Goal: Task Accomplishment & Management: Complete application form

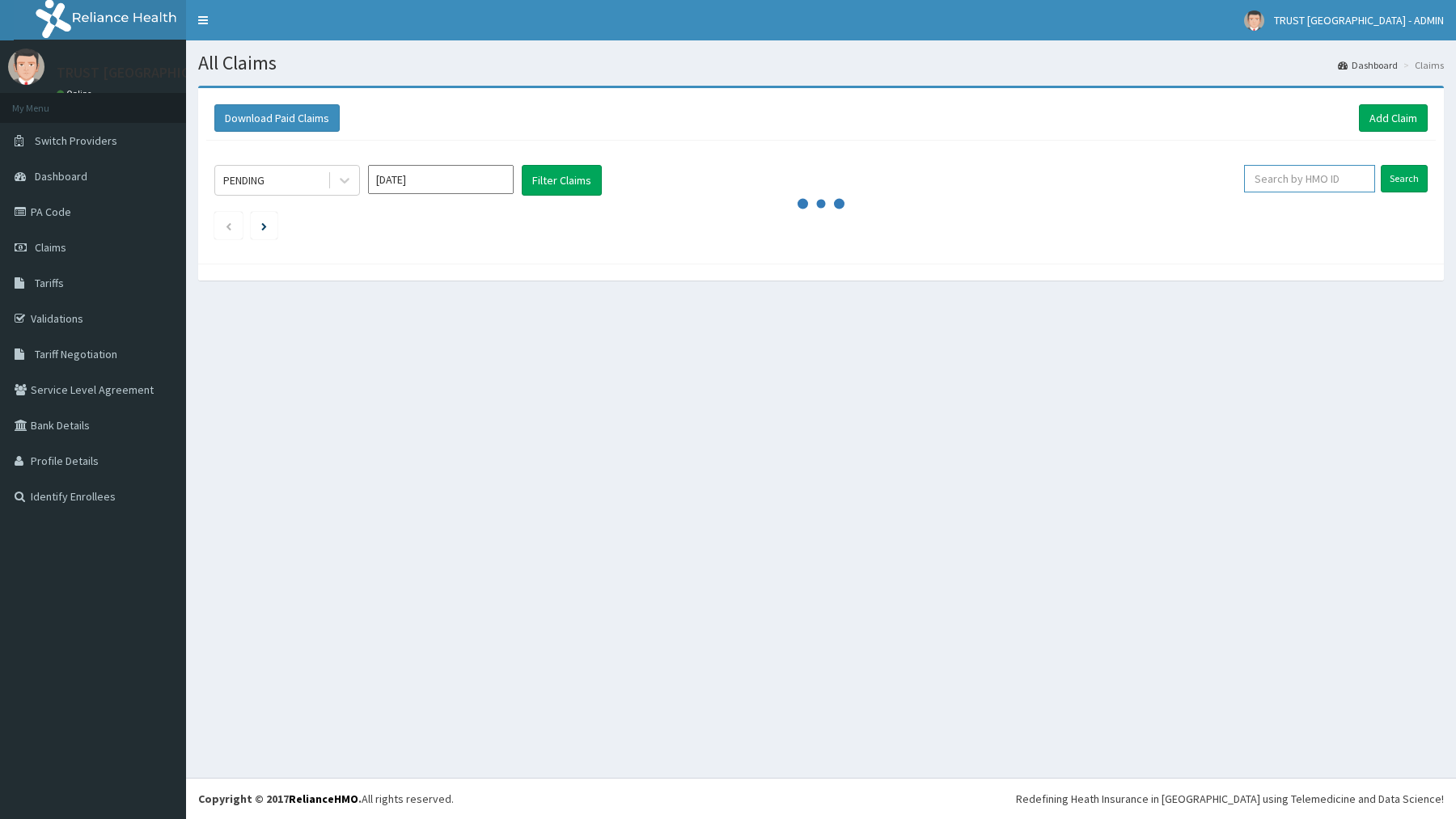
click at [1339, 176] on input "text" at bounding box center [1309, 178] width 131 height 27
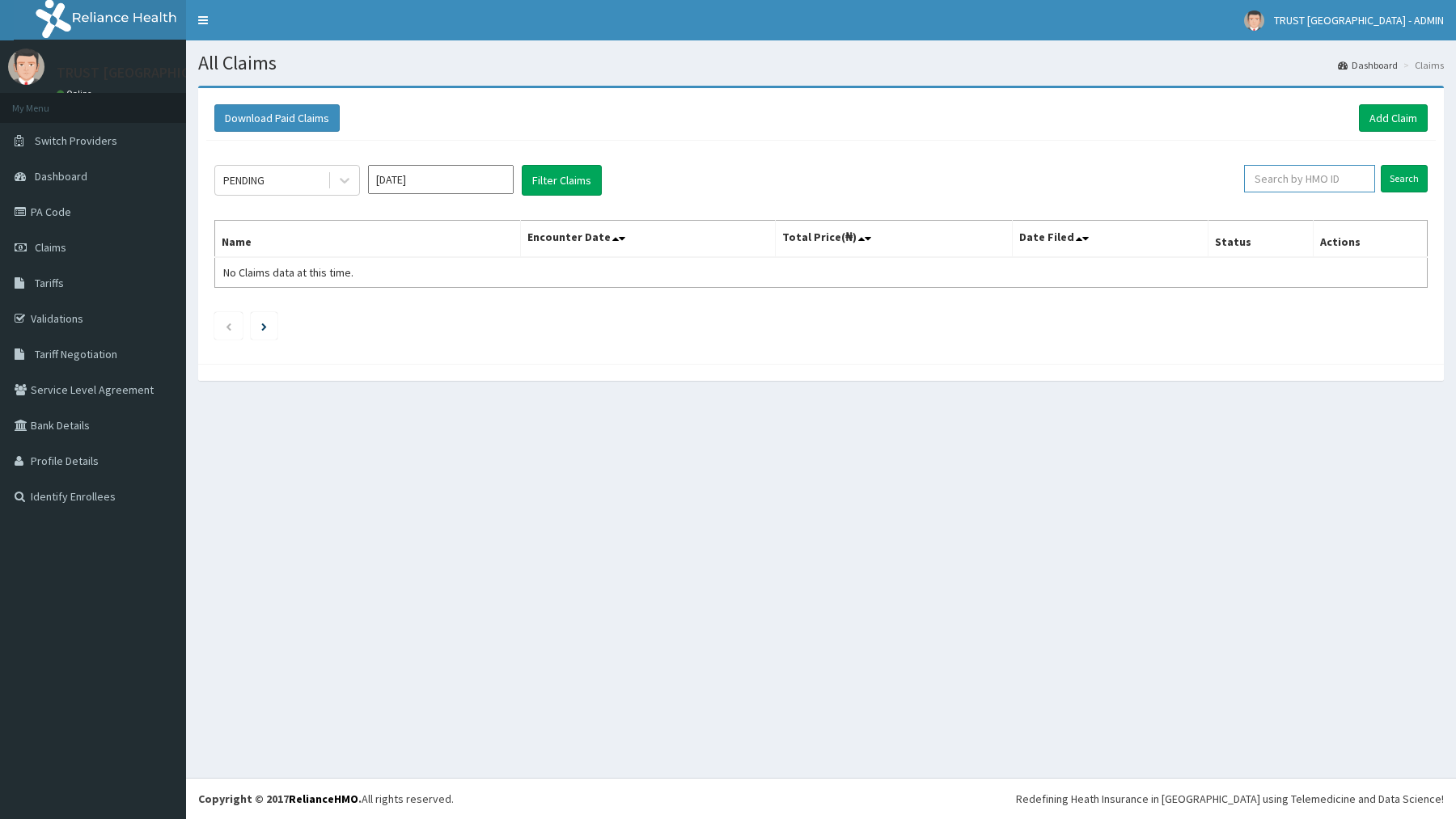
paste input "CDI/10062/A"
type input "CDI/10062/A"
click at [1381, 125] on link "Add Claim" at bounding box center [1393, 118] width 69 height 27
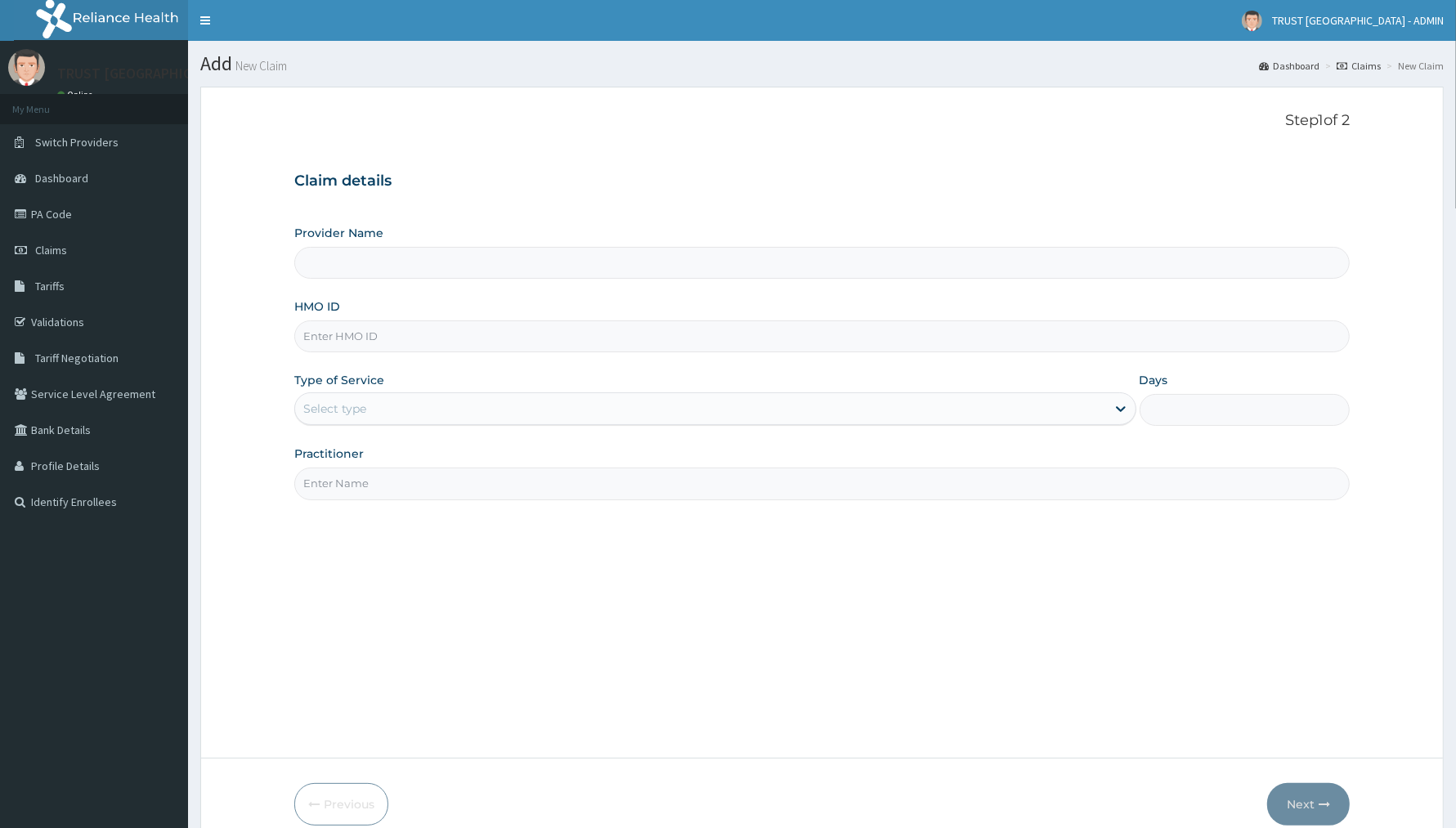
drag, startPoint x: 0, startPoint y: 0, endPoint x: 435, endPoint y: 336, distance: 549.7
click at [435, 336] on input "HMO ID" at bounding box center [822, 337] width 1055 height 32
paste input "CDI/10062/A"
type input "CDI/10062/A"
type input "TRUST [GEOGRAPHIC_DATA]"
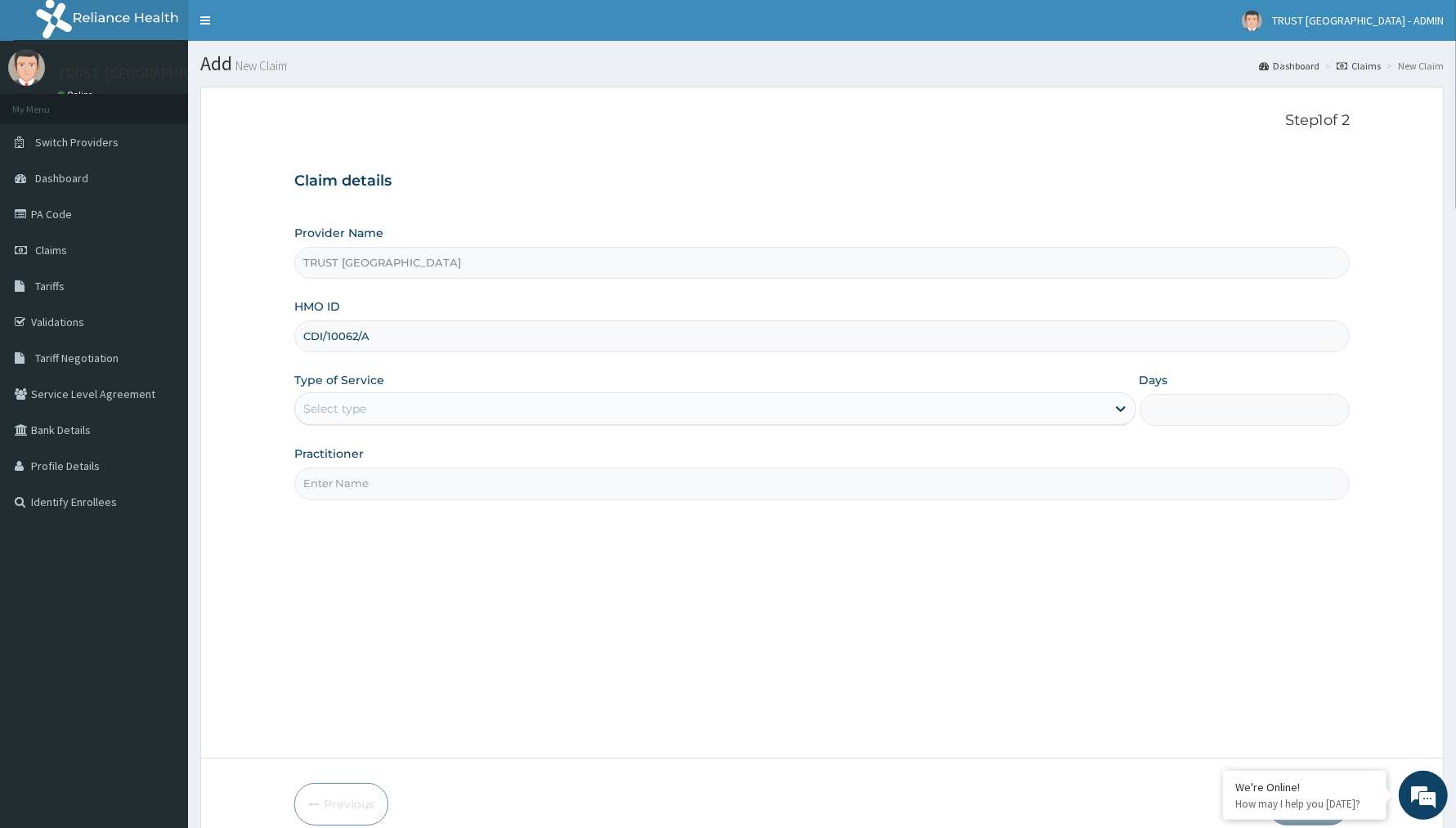
type input "CDI/10062/A"
click at [396, 409] on div "Select type" at bounding box center [699, 409] width 811 height 27
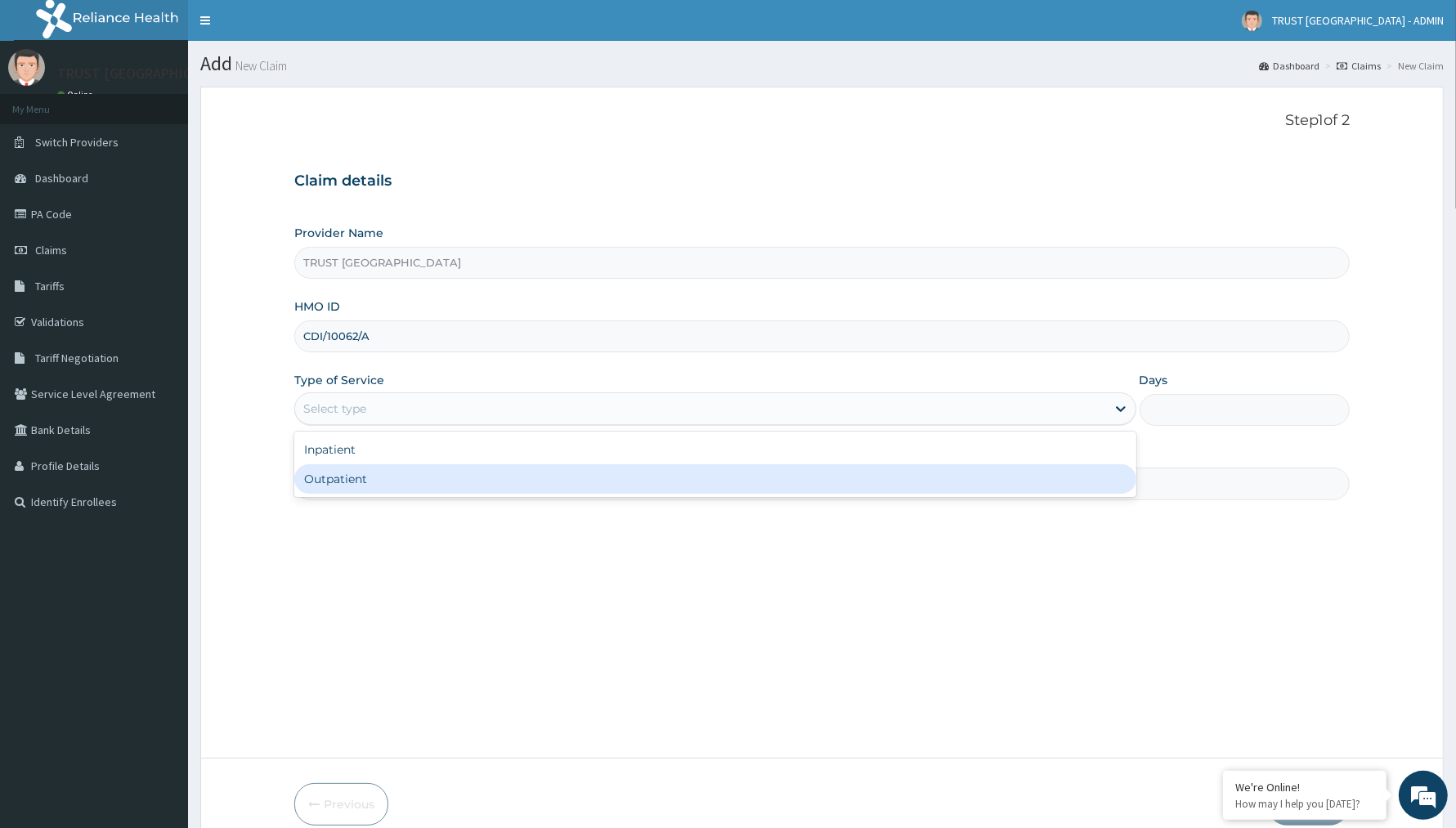
click at [374, 475] on div "Outpatient" at bounding box center [716, 478] width 842 height 29
type input "1"
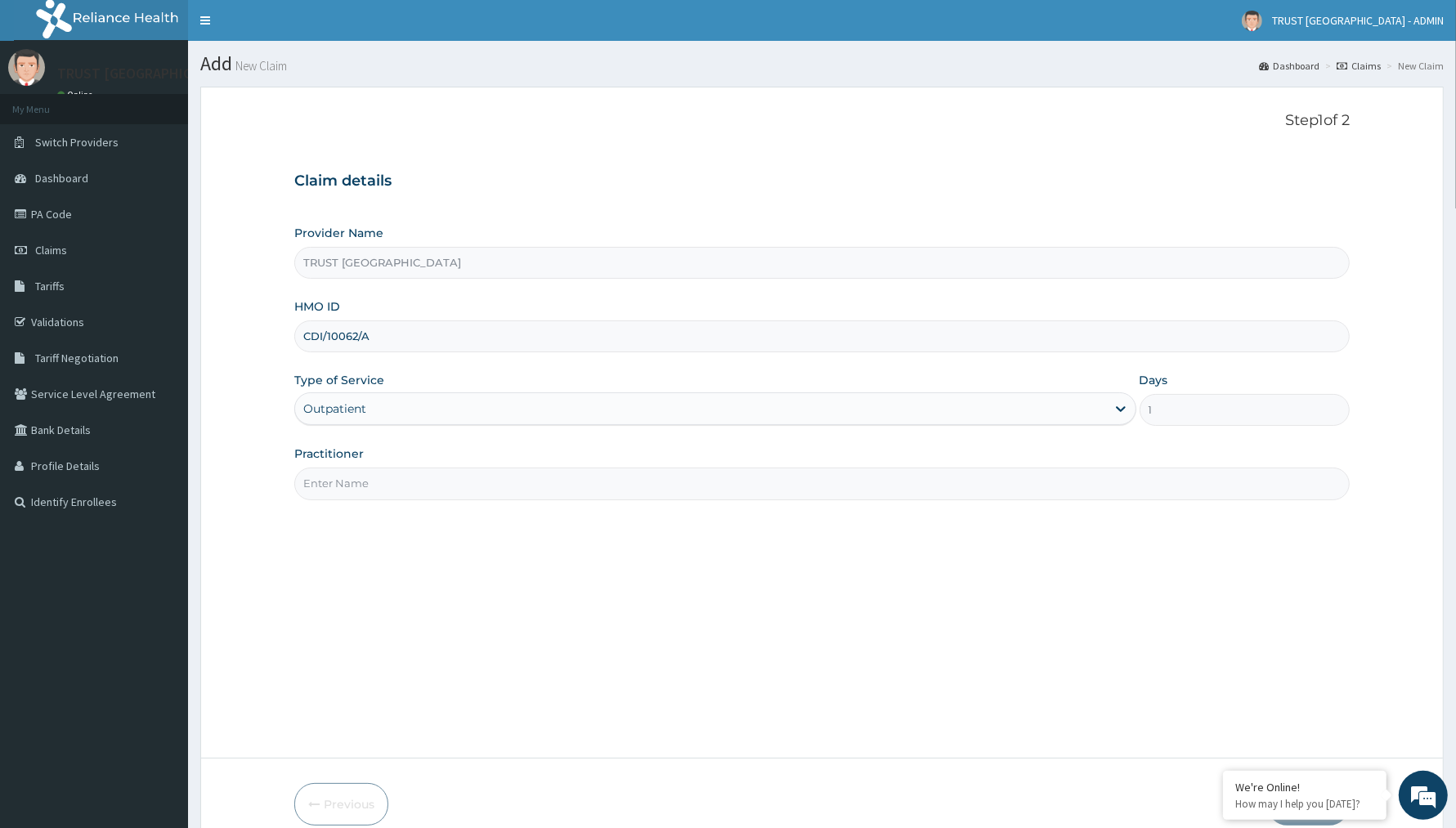
click at [377, 480] on input "Practitioner" at bounding box center [822, 484] width 1055 height 32
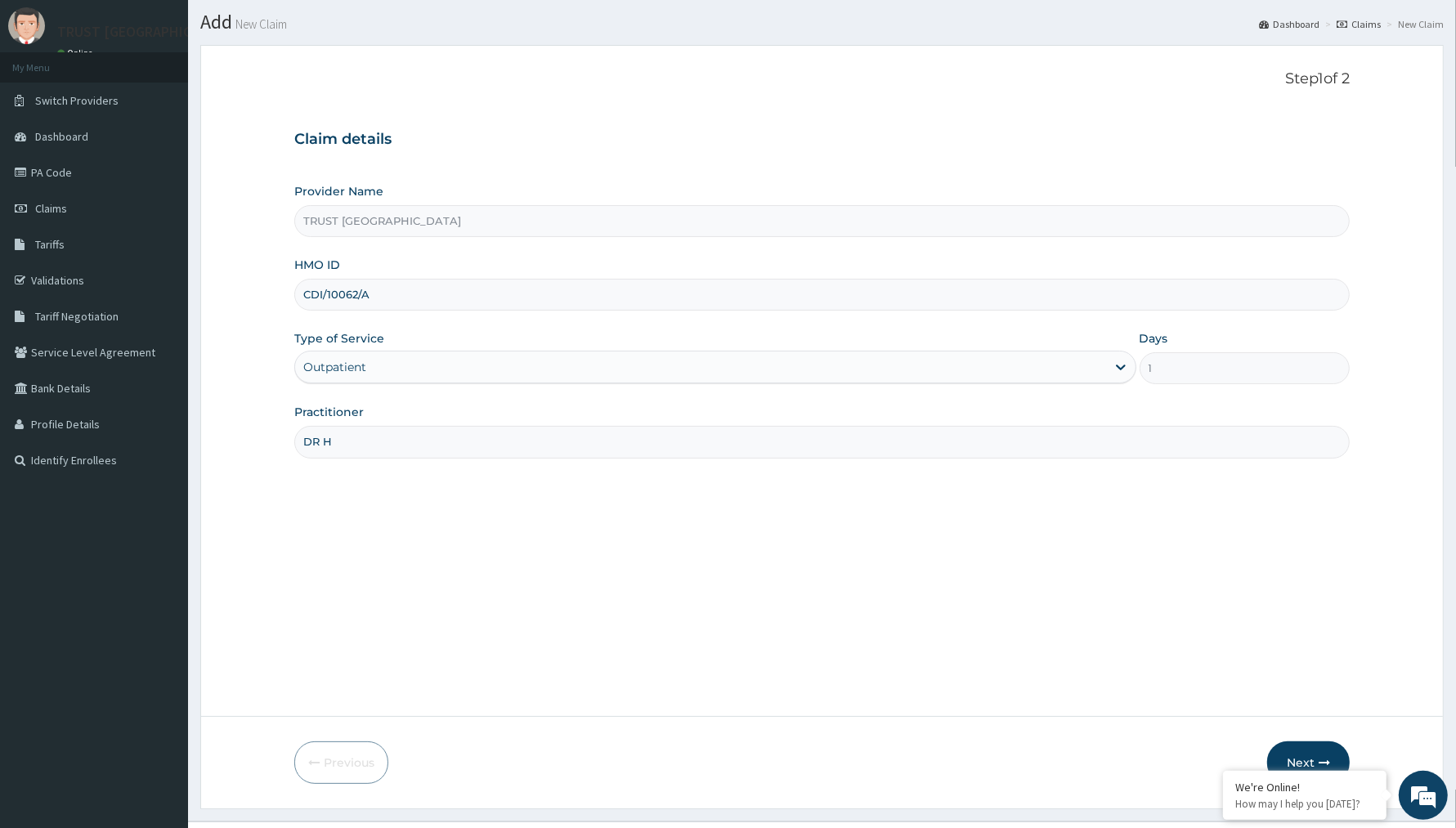
scroll to position [78, 0]
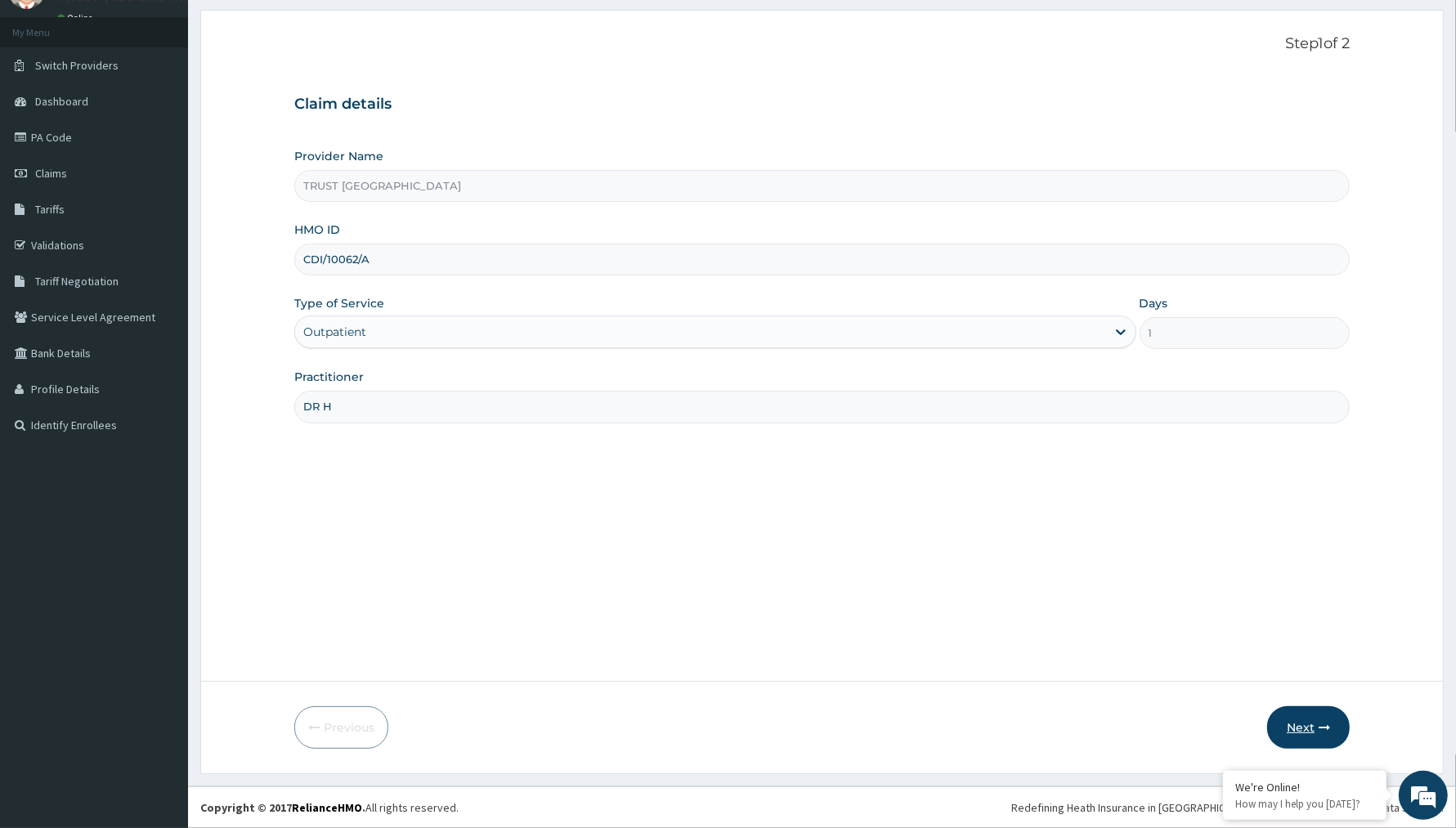
type input "DR H"
click at [1289, 722] on button "Next" at bounding box center [1308, 727] width 83 height 43
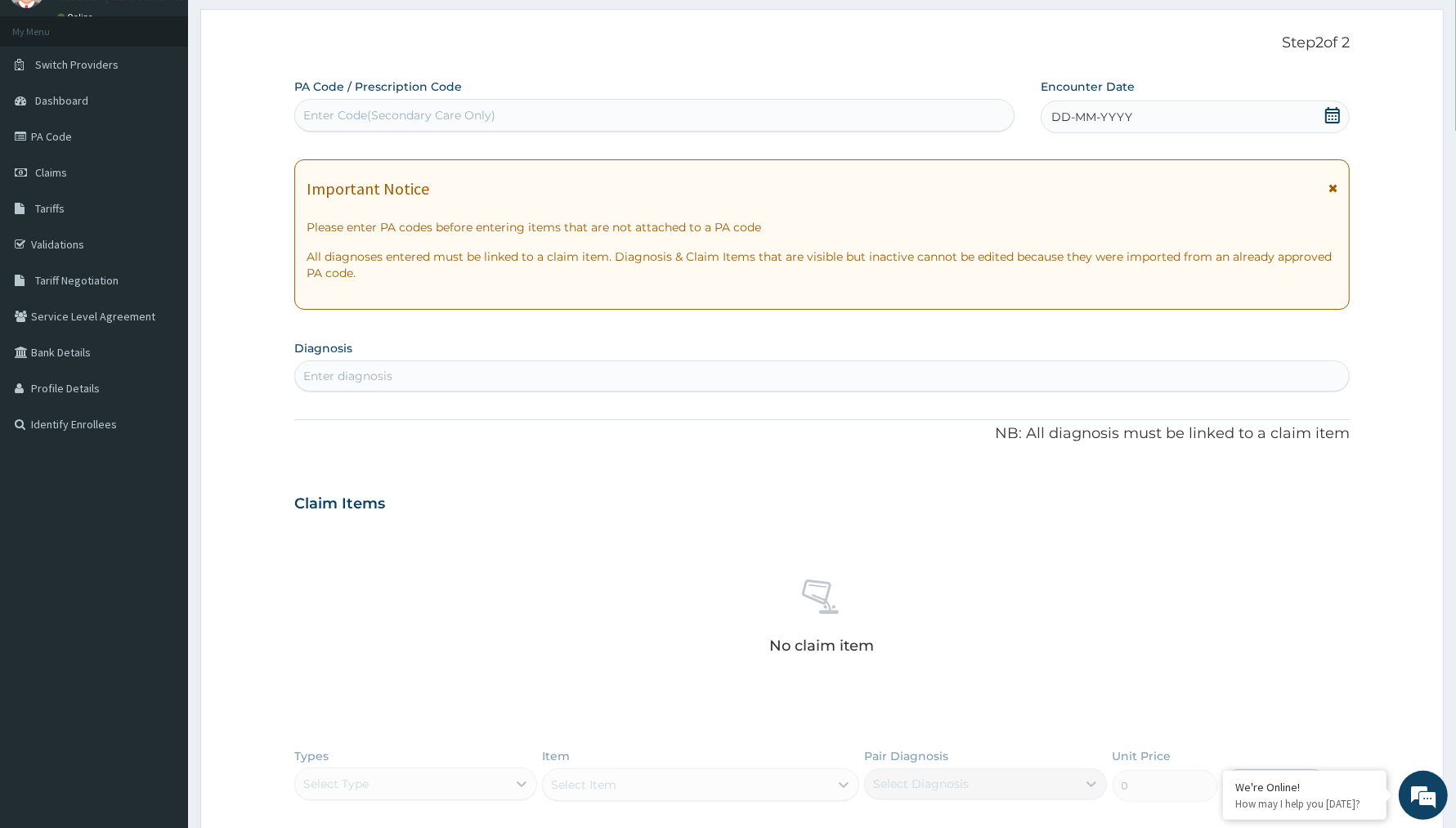
scroll to position [0, 0]
click at [532, 116] on div "Enter Code(Secondary Care Only)" at bounding box center [654, 116] width 718 height 27
paste input "PA/8772FE"
type input "PA/8772FE"
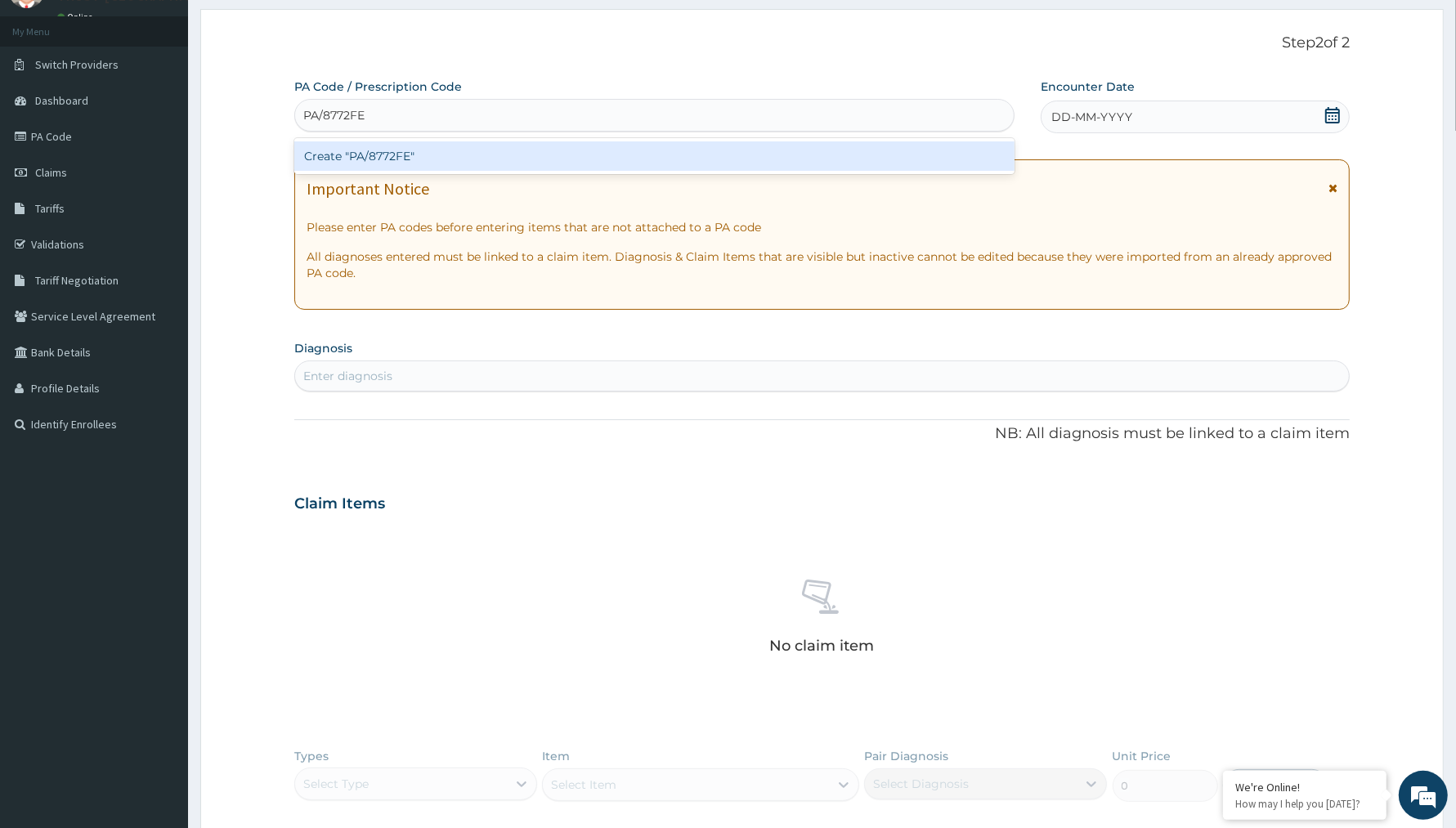
click at [417, 162] on div "Create "PA/8772FE"" at bounding box center [655, 156] width 720 height 29
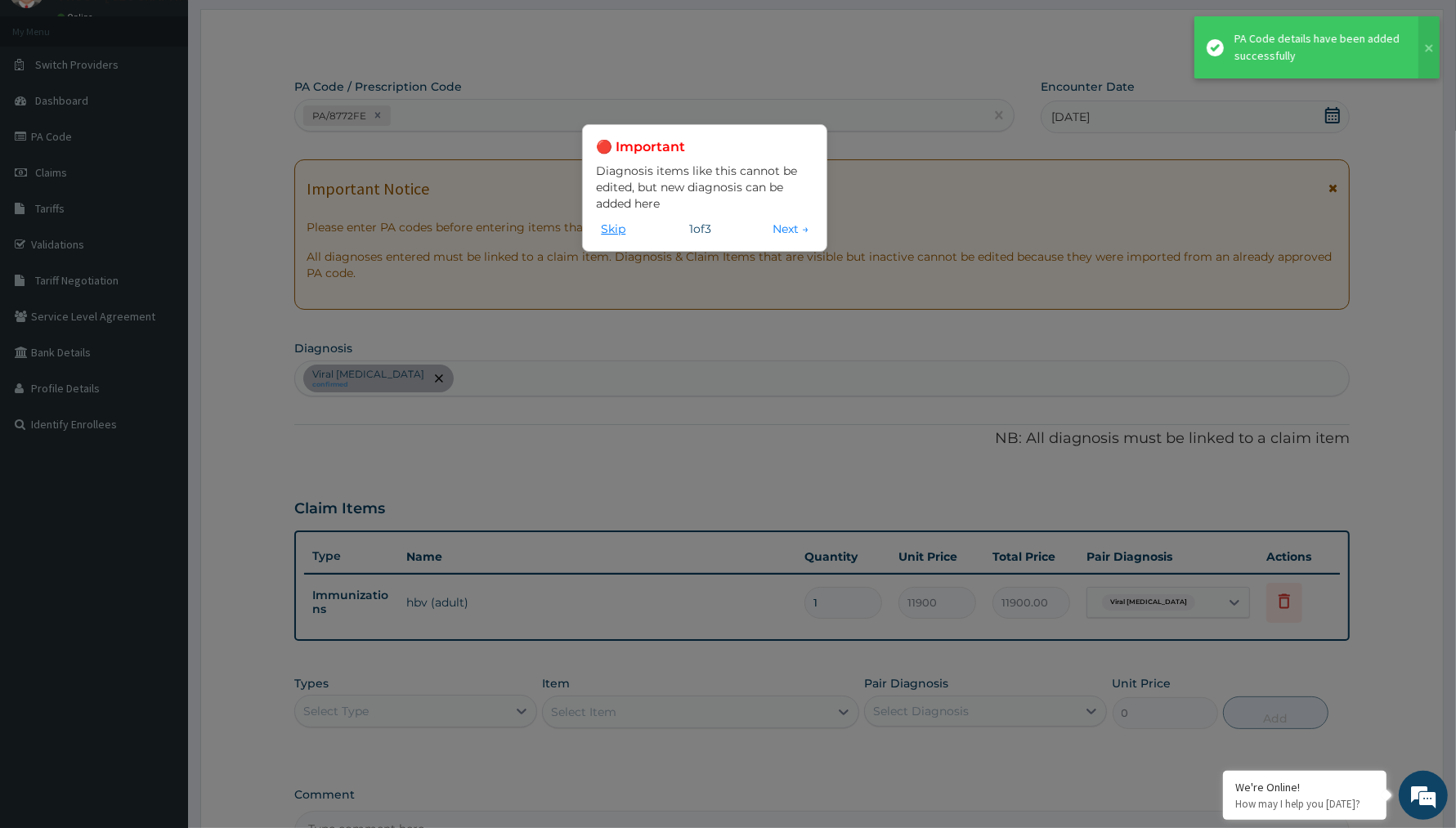
click at [607, 223] on button "Skip" at bounding box center [613, 228] width 34 height 18
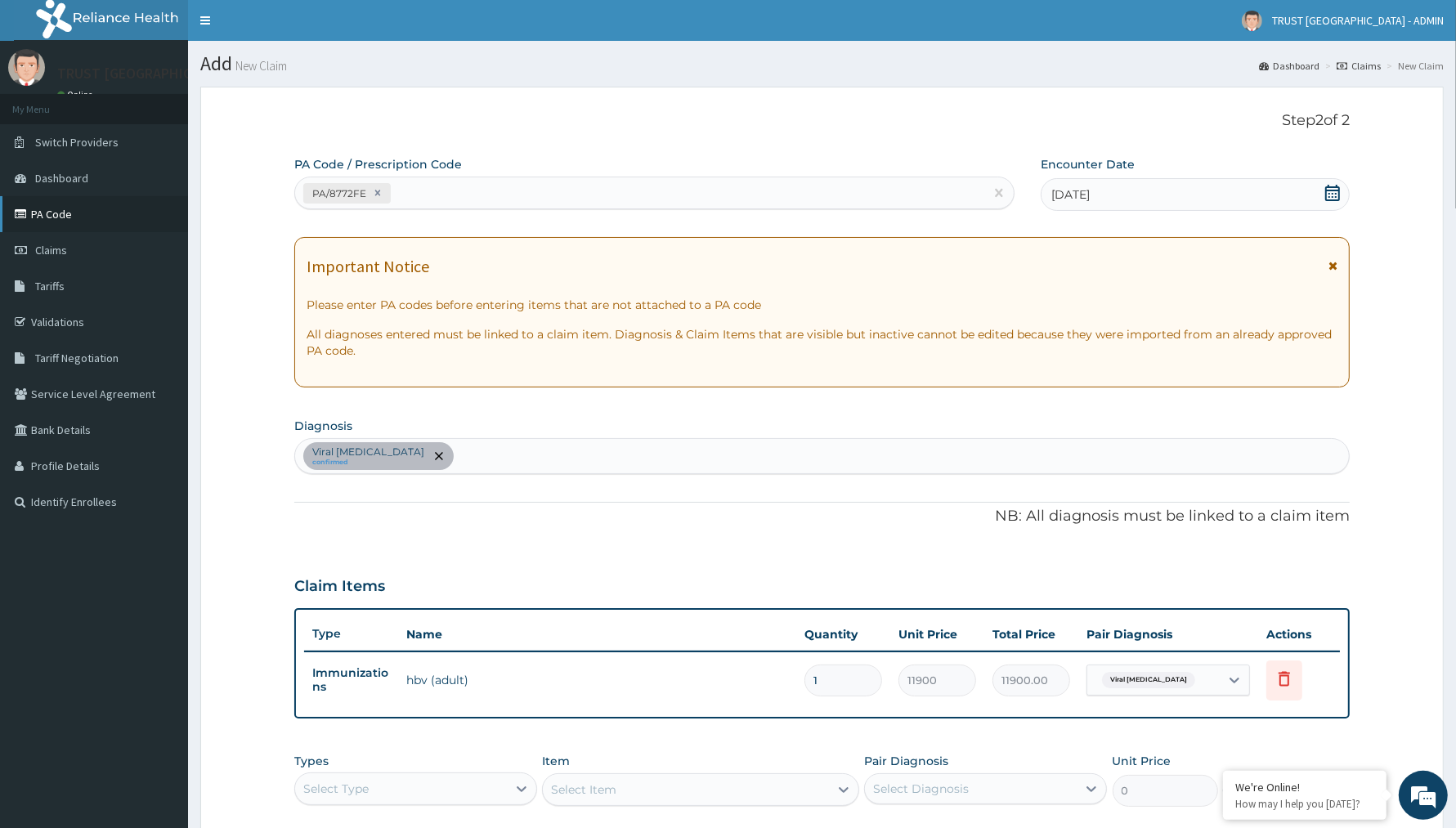
click at [63, 221] on link "PA Code" at bounding box center [94, 214] width 188 height 36
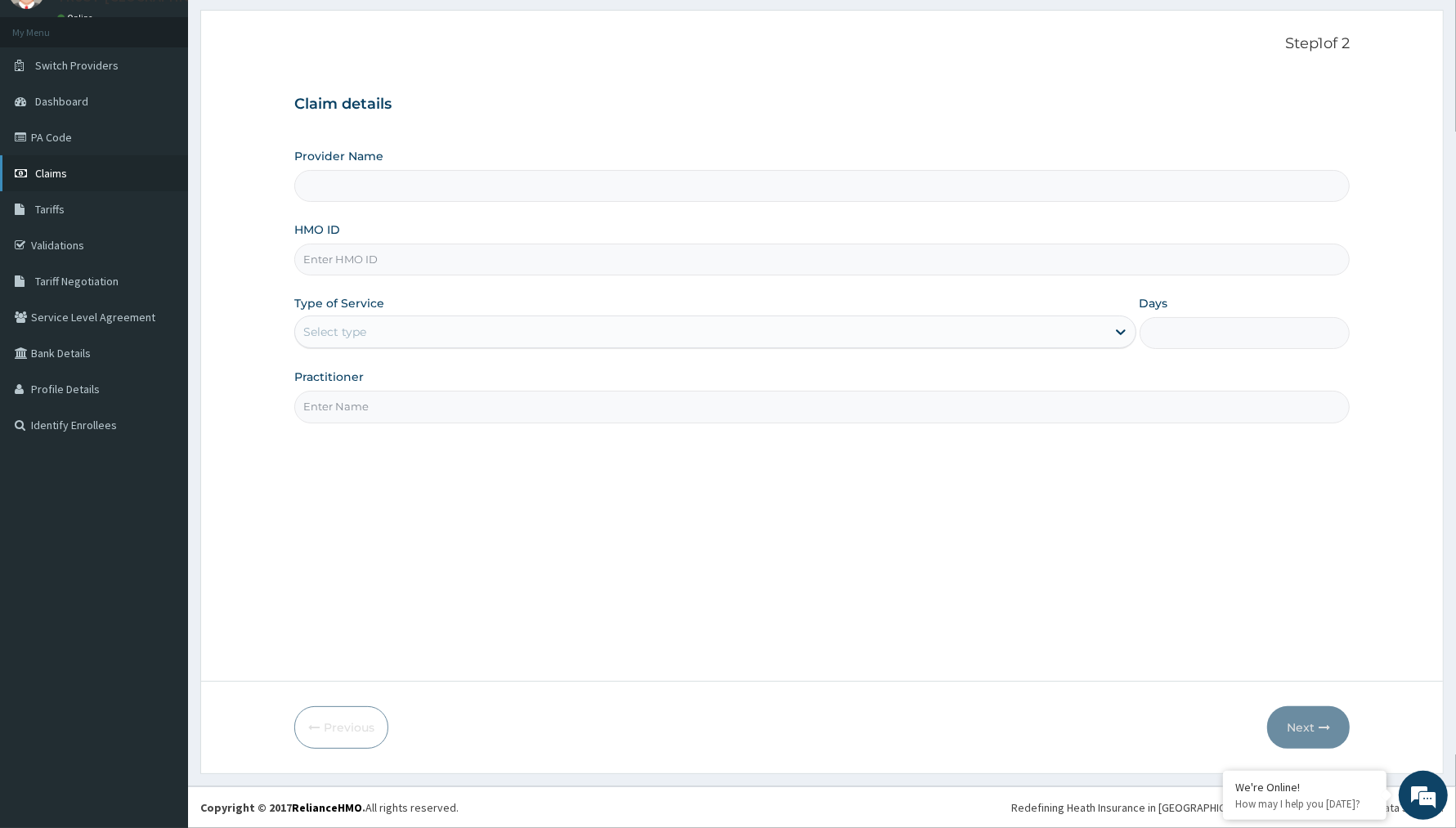
type input "TRUST [GEOGRAPHIC_DATA]"
click at [62, 141] on link "PA Code" at bounding box center [94, 138] width 188 height 36
